Goal: Task Accomplishment & Management: Use online tool/utility

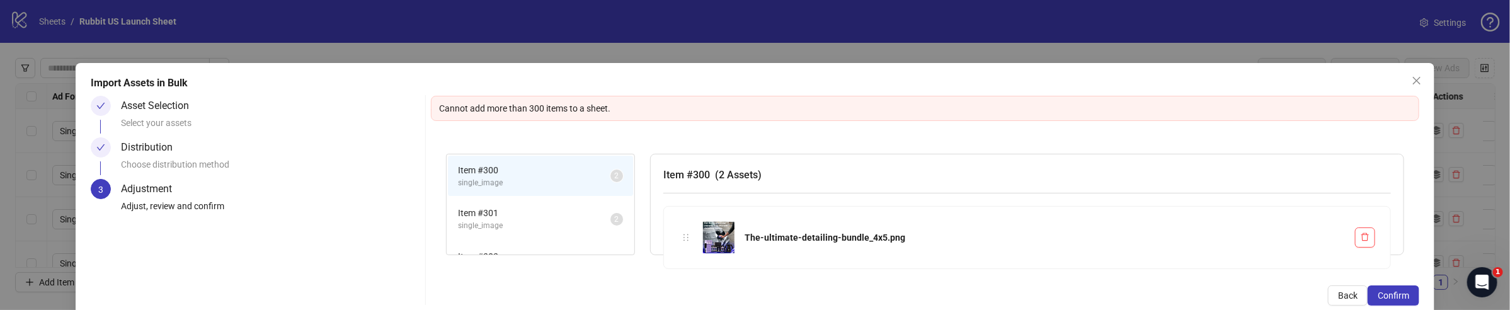
click at [807, 291] on div "Back Confirm" at bounding box center [925, 295] width 988 height 20
click at [1456, 215] on div "Import Assets in Bulk Asset Selection Select your assets Distribution Choose di…" at bounding box center [755, 155] width 1510 height 310
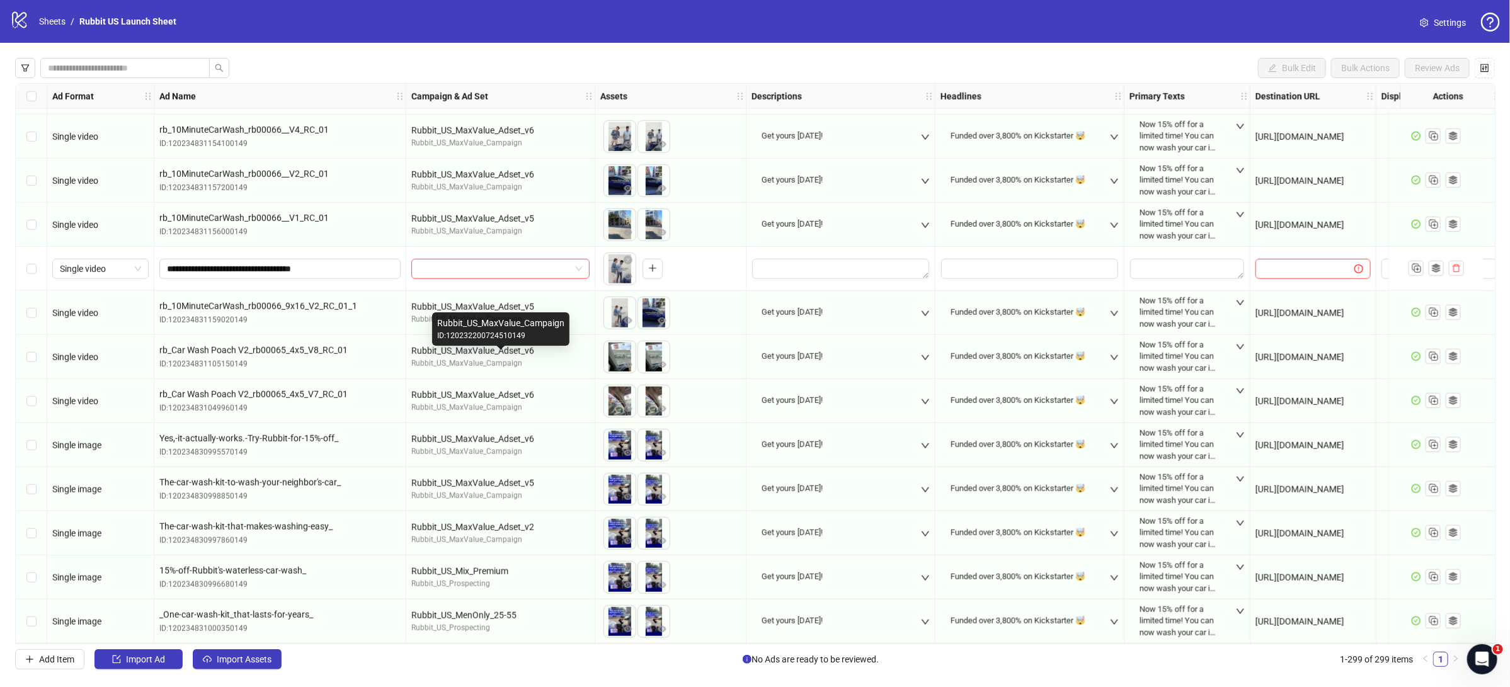
scroll to position [12654, 0]
click at [238, 659] on span "Import Assets" at bounding box center [244, 660] width 55 height 10
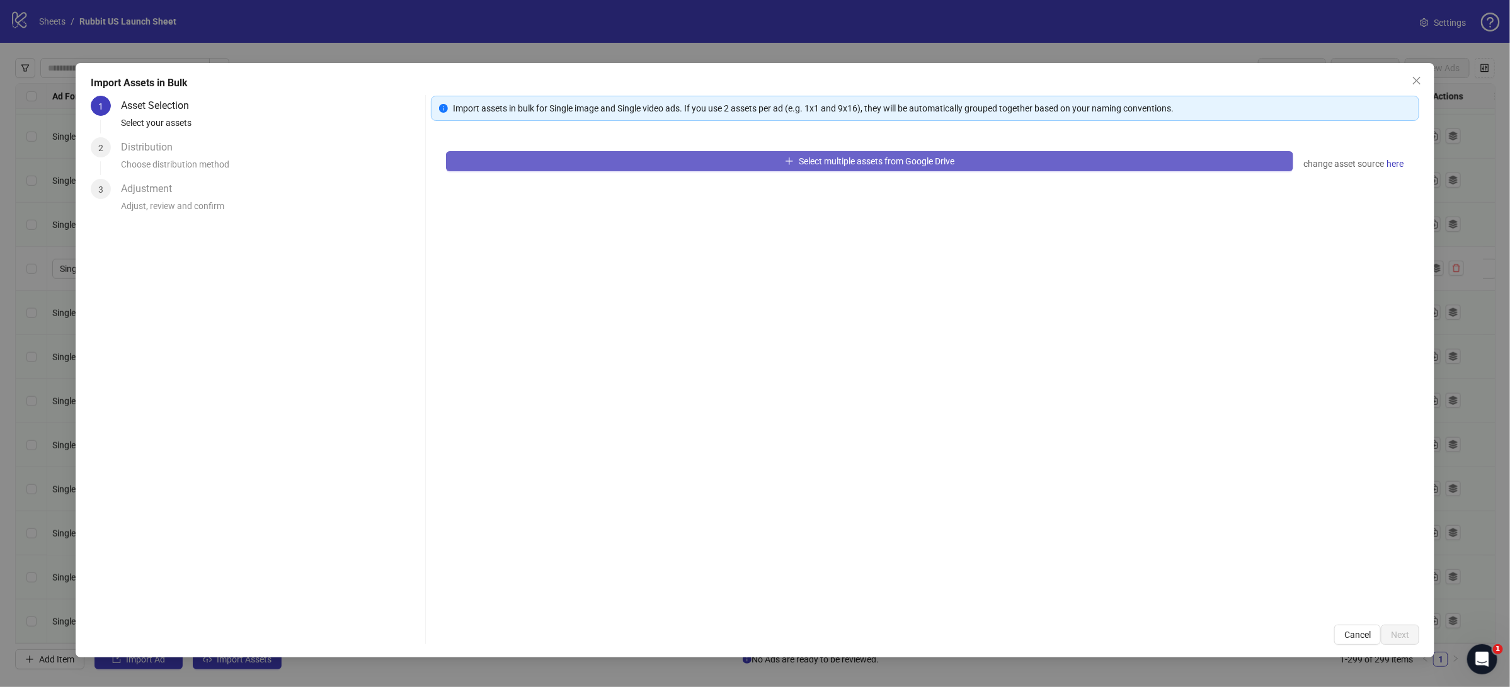
click at [605, 161] on button "Select multiple assets from Google Drive" at bounding box center [869, 161] width 847 height 20
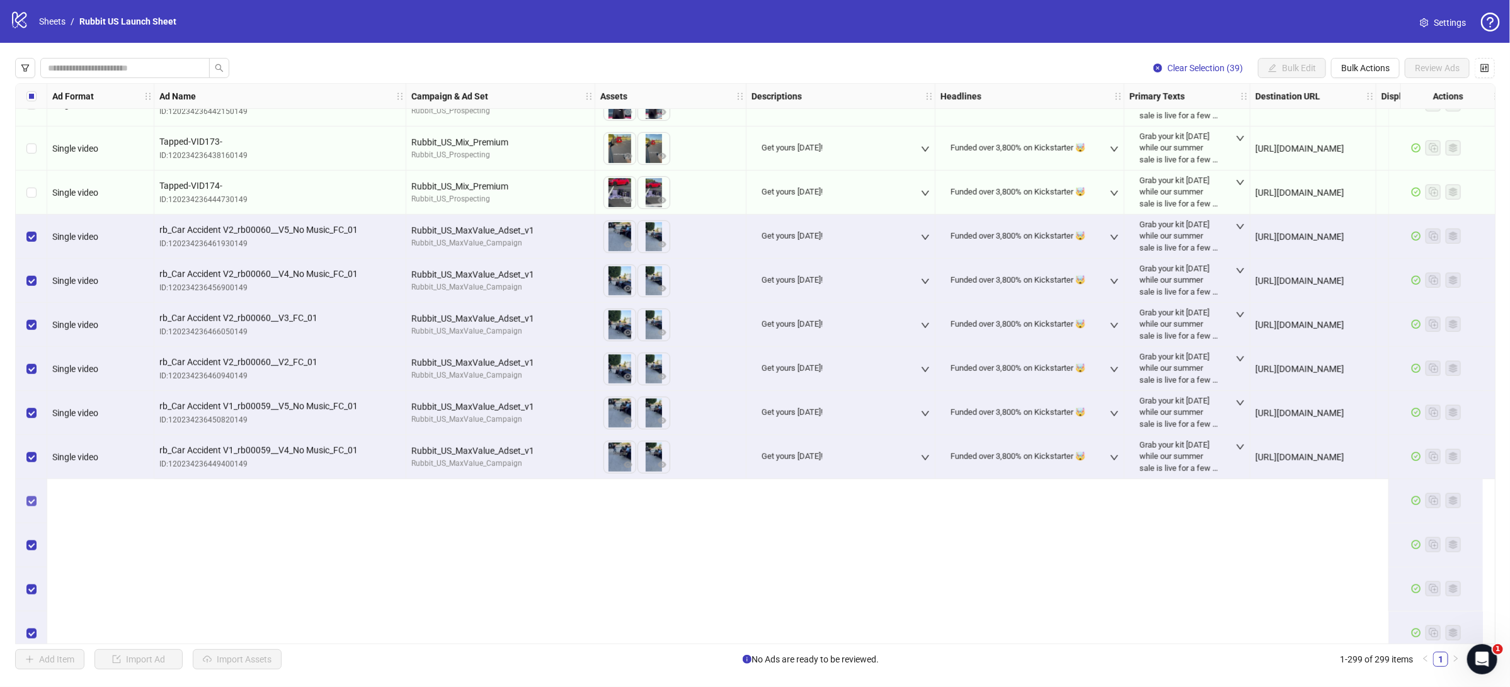
scroll to position [9352, 0]
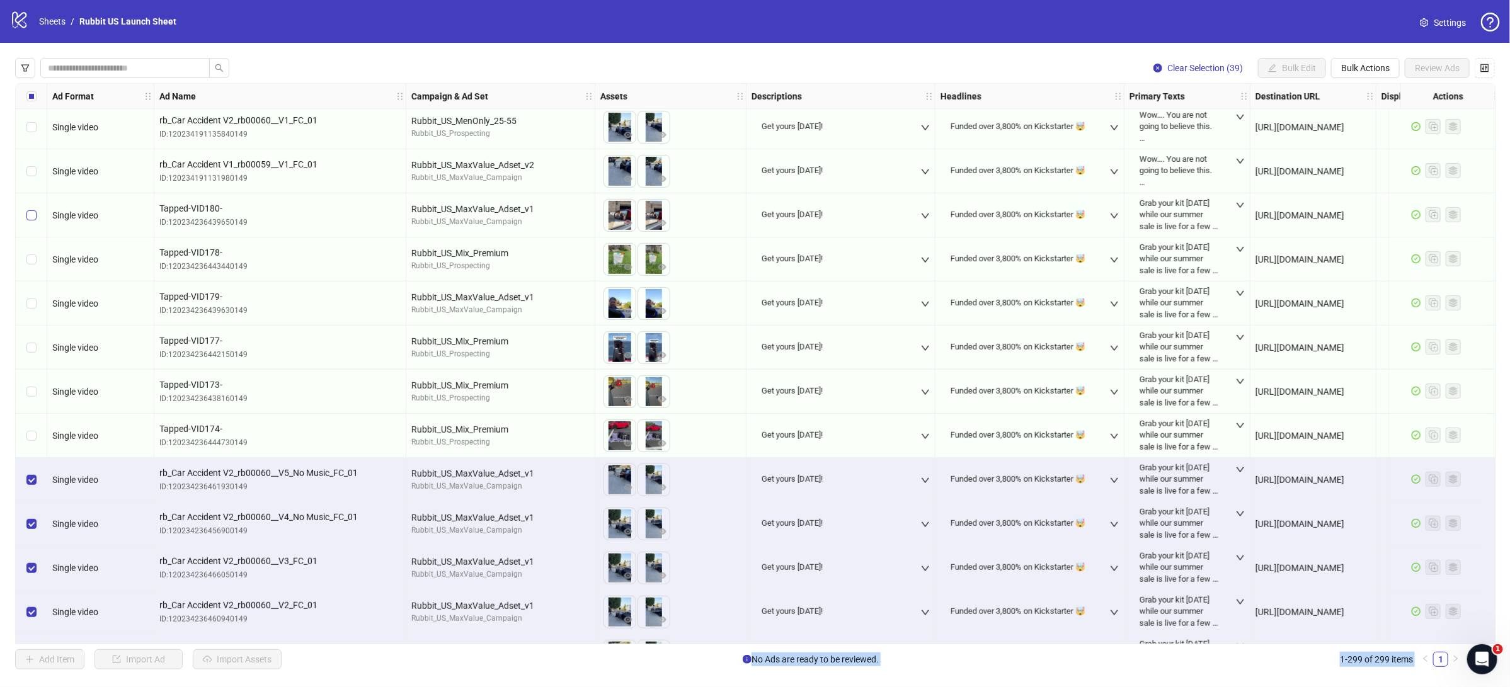
click at [30, 221] on label "Select row 215" at bounding box center [31, 216] width 10 height 14
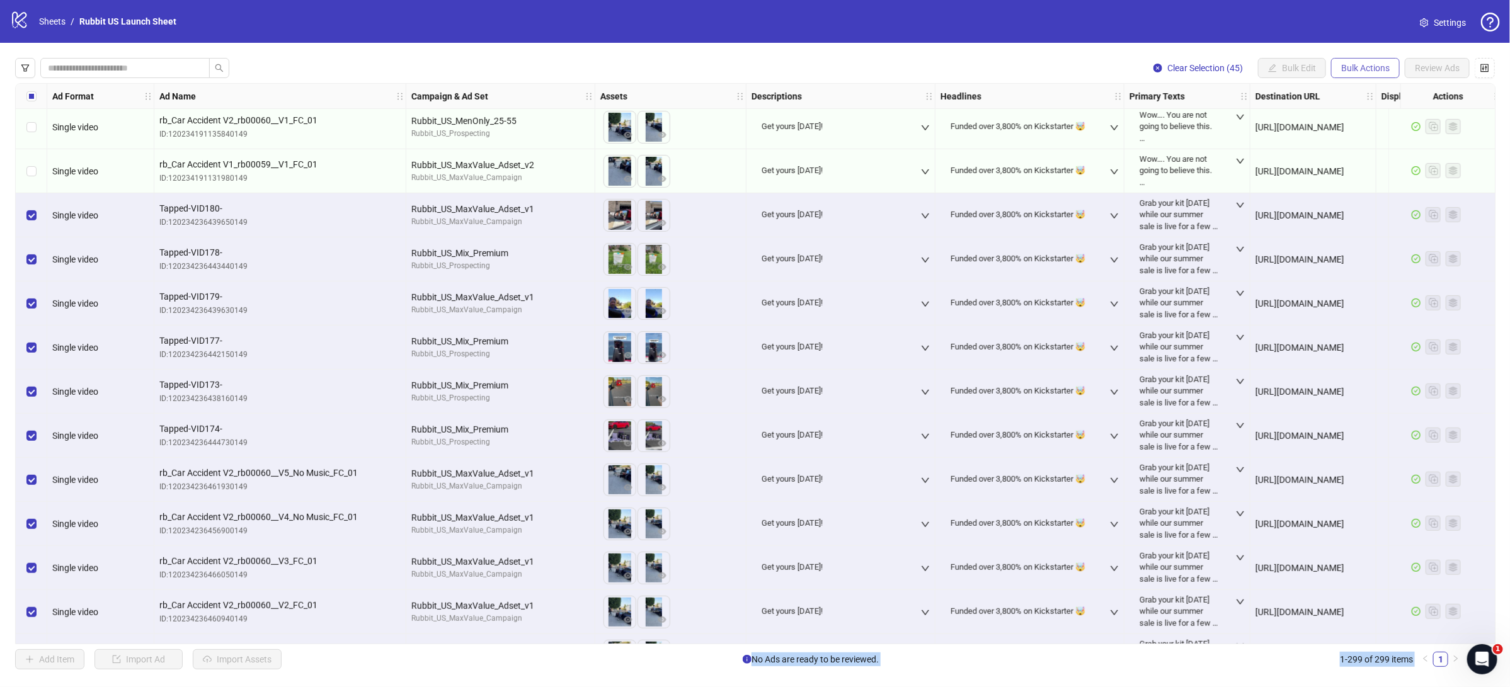
click at [1341, 63] on span "Bulk Actions" at bounding box center [1365, 68] width 49 height 10
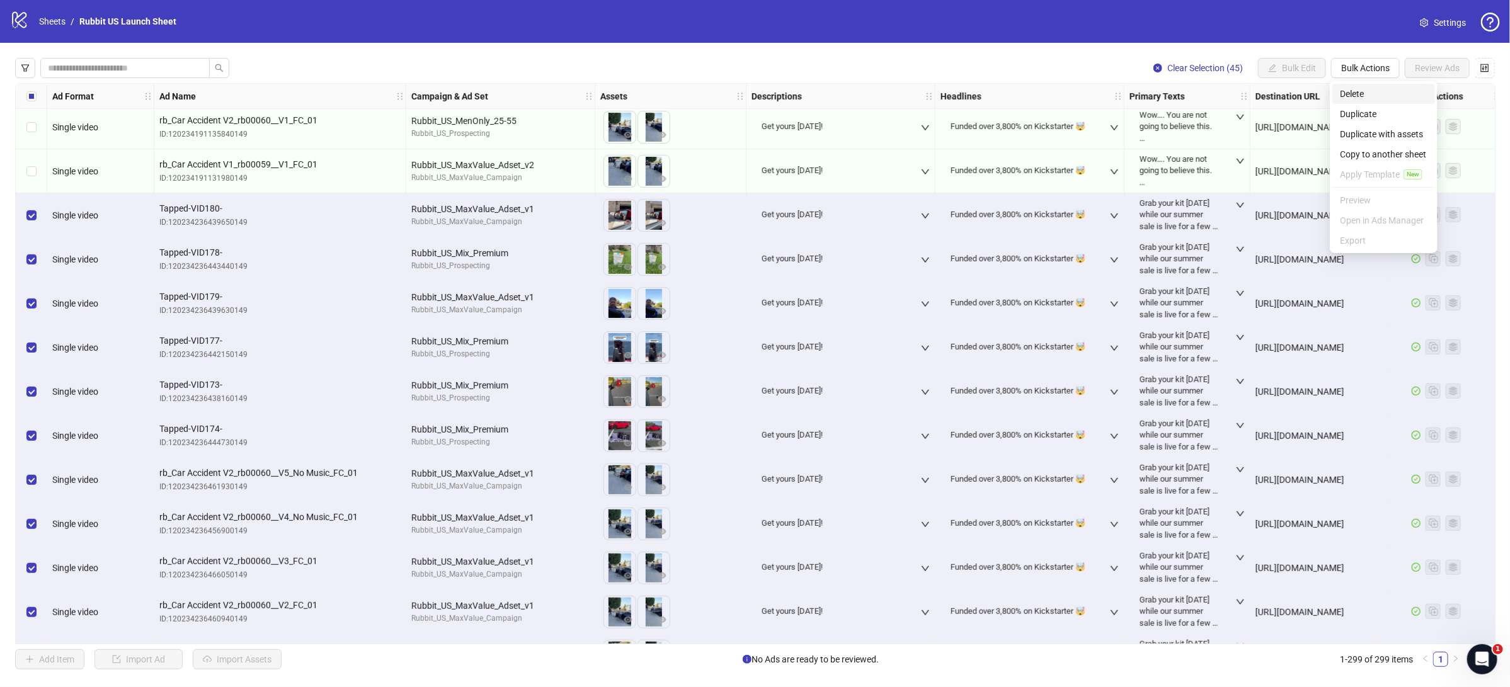
click at [1368, 98] on span "Delete" at bounding box center [1384, 94] width 88 height 14
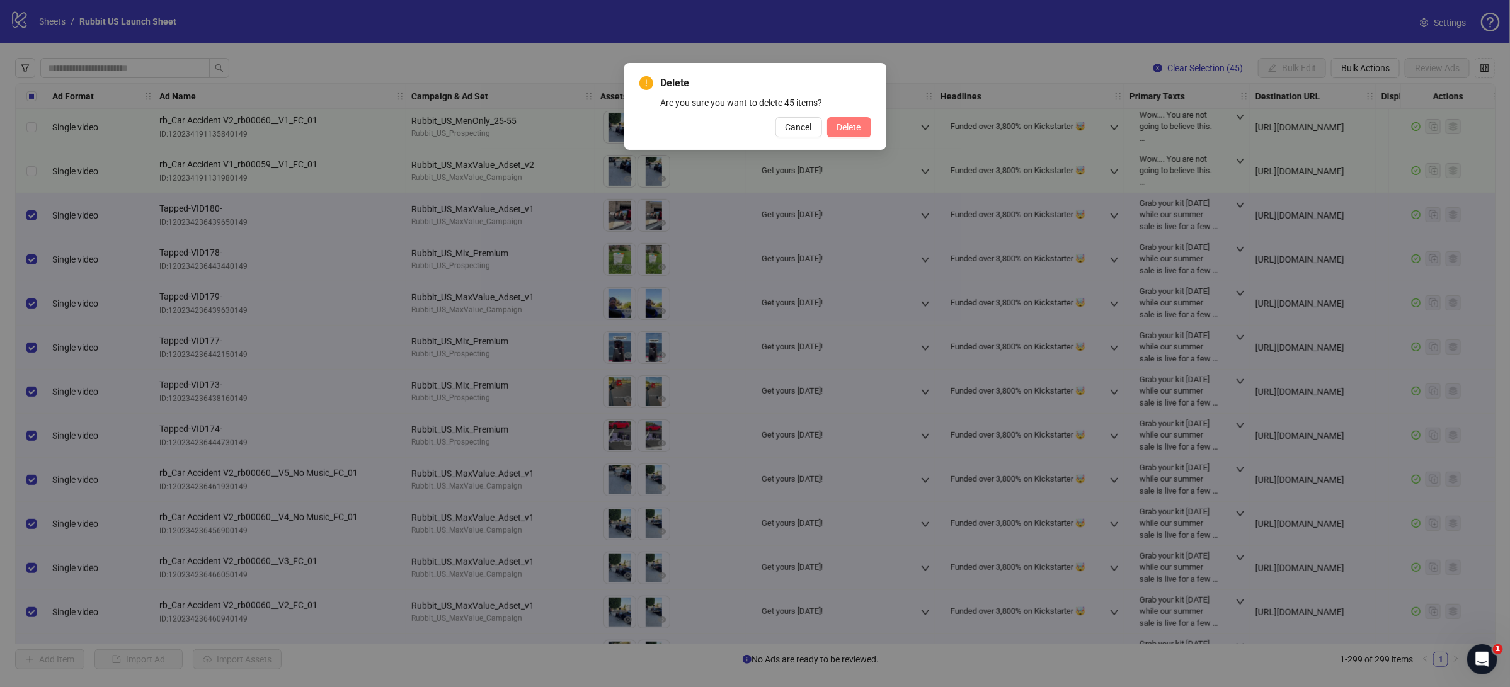
click at [860, 127] on span "Delete" at bounding box center [849, 127] width 24 height 10
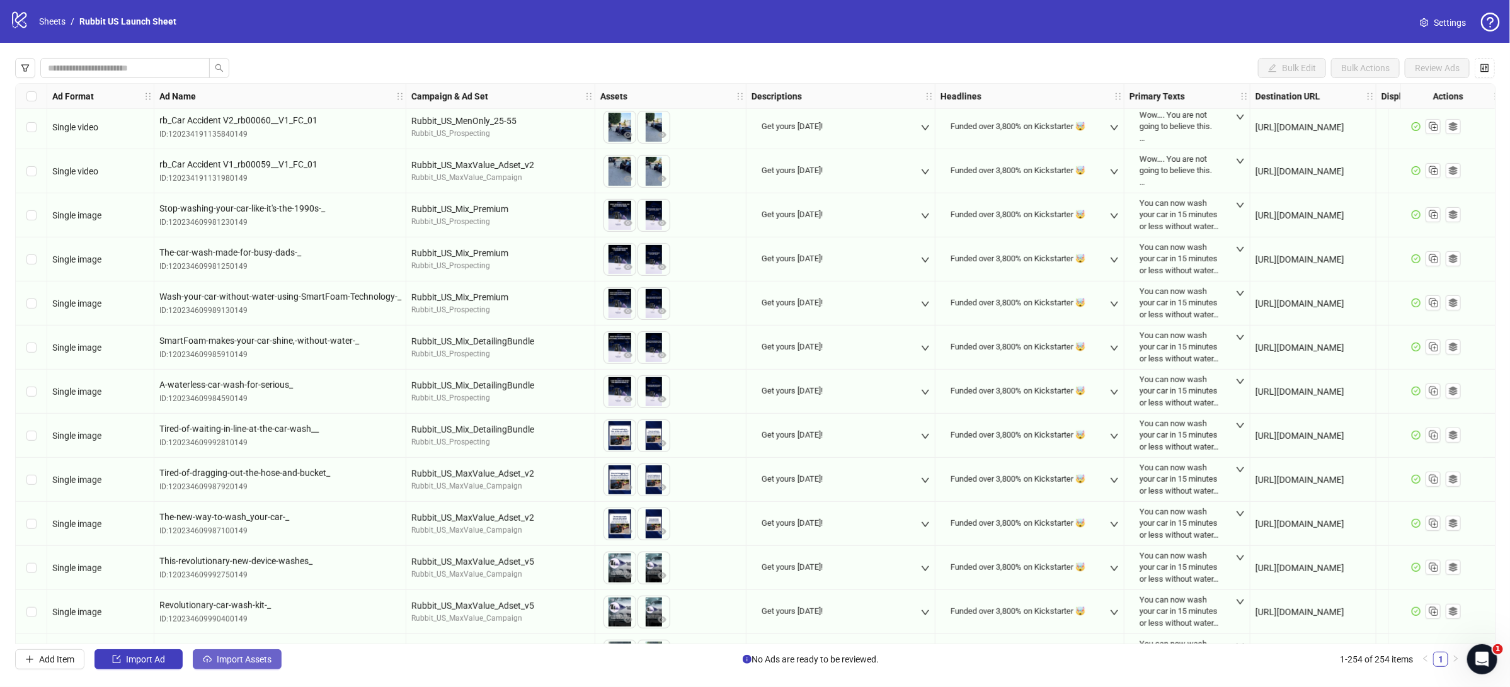
click at [226, 661] on span "Import Assets" at bounding box center [244, 660] width 55 height 10
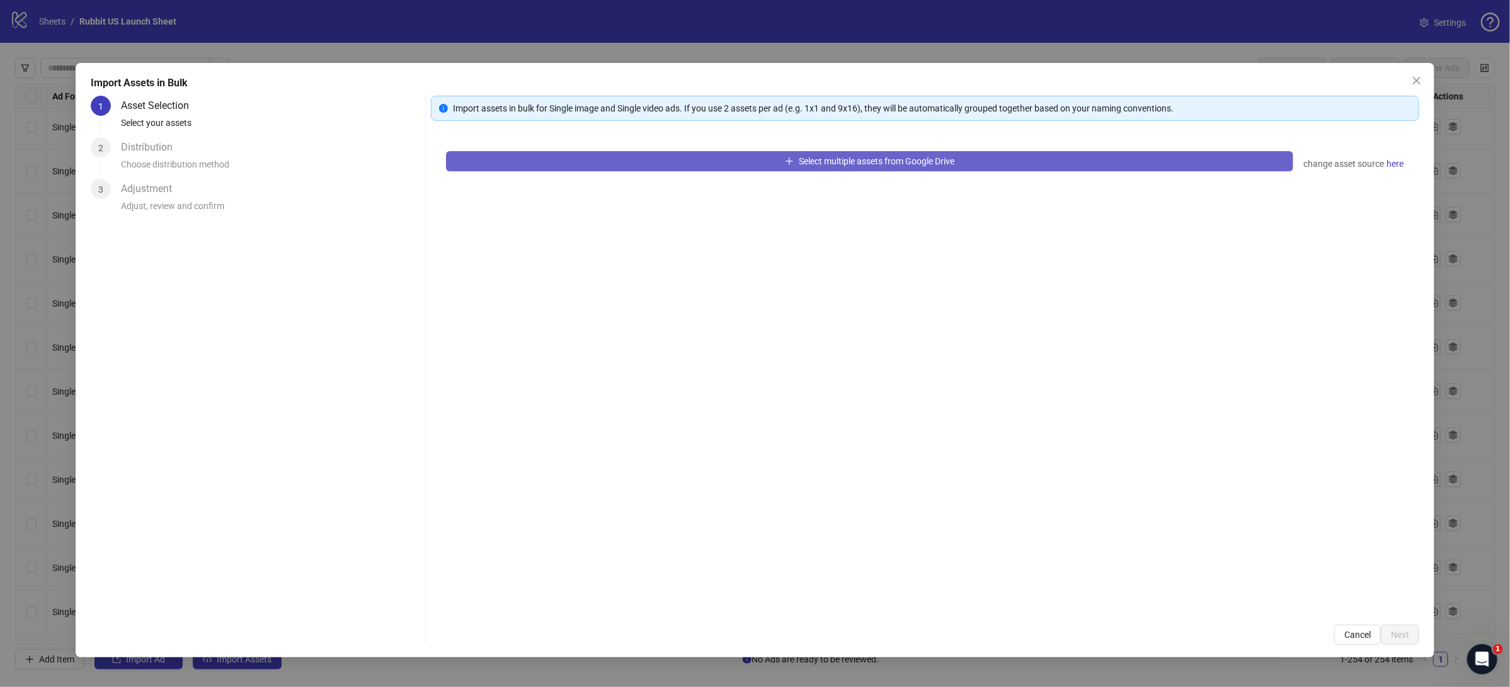
click at [586, 170] on button "Select multiple assets from Google Drive" at bounding box center [869, 161] width 847 height 20
